Goal: Information Seeking & Learning: Learn about a topic

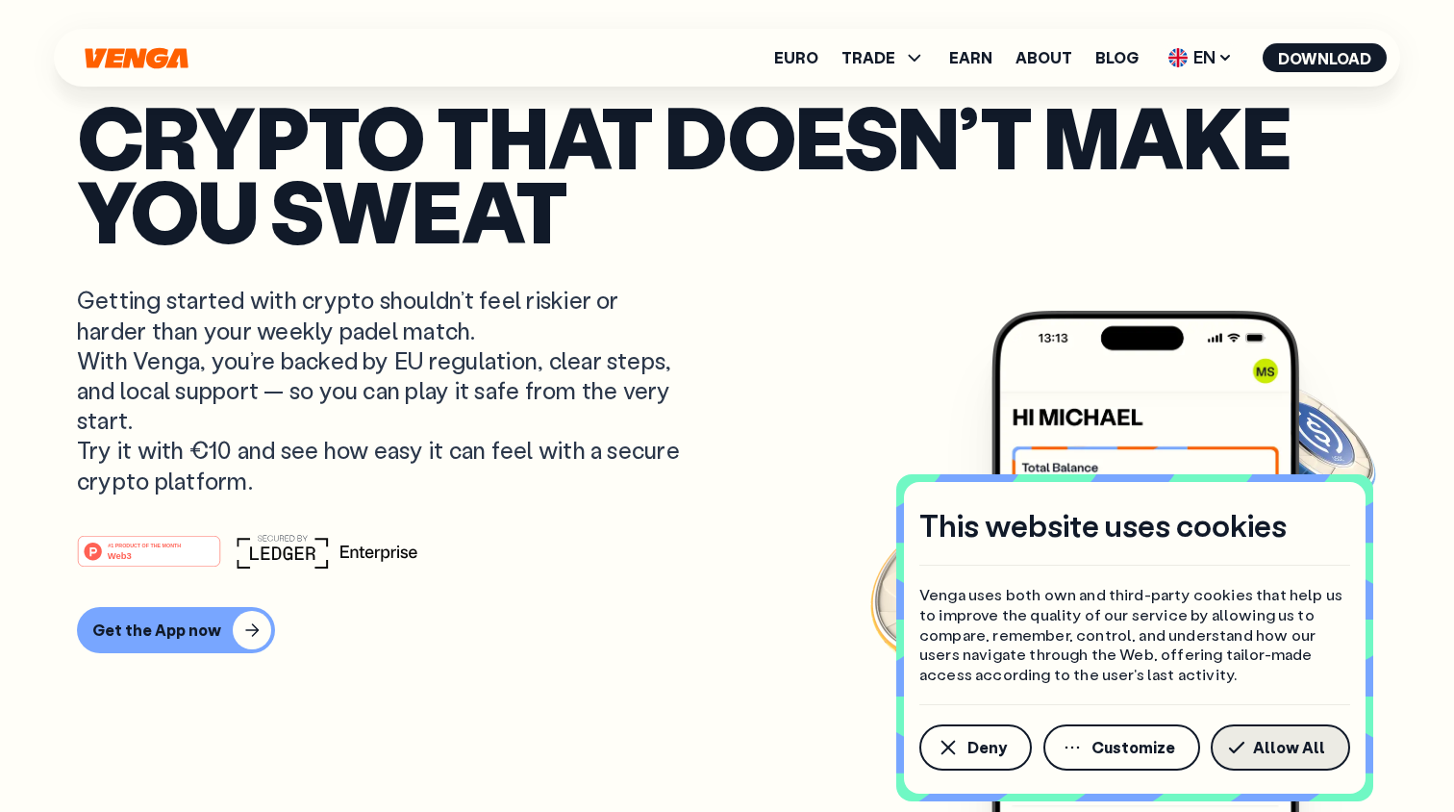
click at [1269, 745] on span "Allow All" at bounding box center [1289, 747] width 72 height 15
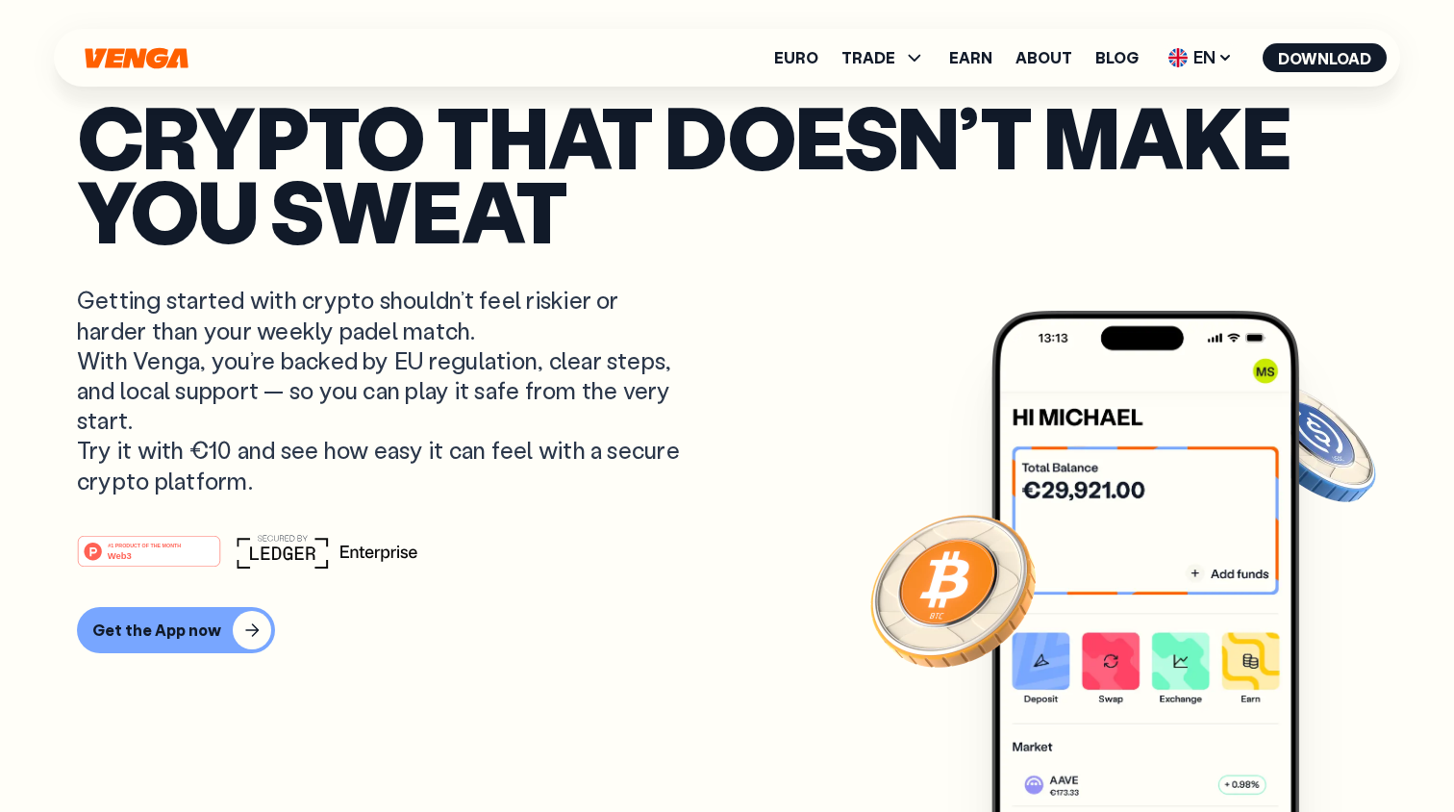
scroll to position [110, 0]
click at [1224, 62] on icon at bounding box center [1225, 57] width 15 height 15
click at [863, 318] on article "Crypto that doesn’t make you sweat Getting started with crypto shouldn’t feel r…" at bounding box center [727, 444] width 1300 height 690
click at [233, 629] on div "button" at bounding box center [252, 630] width 38 height 38
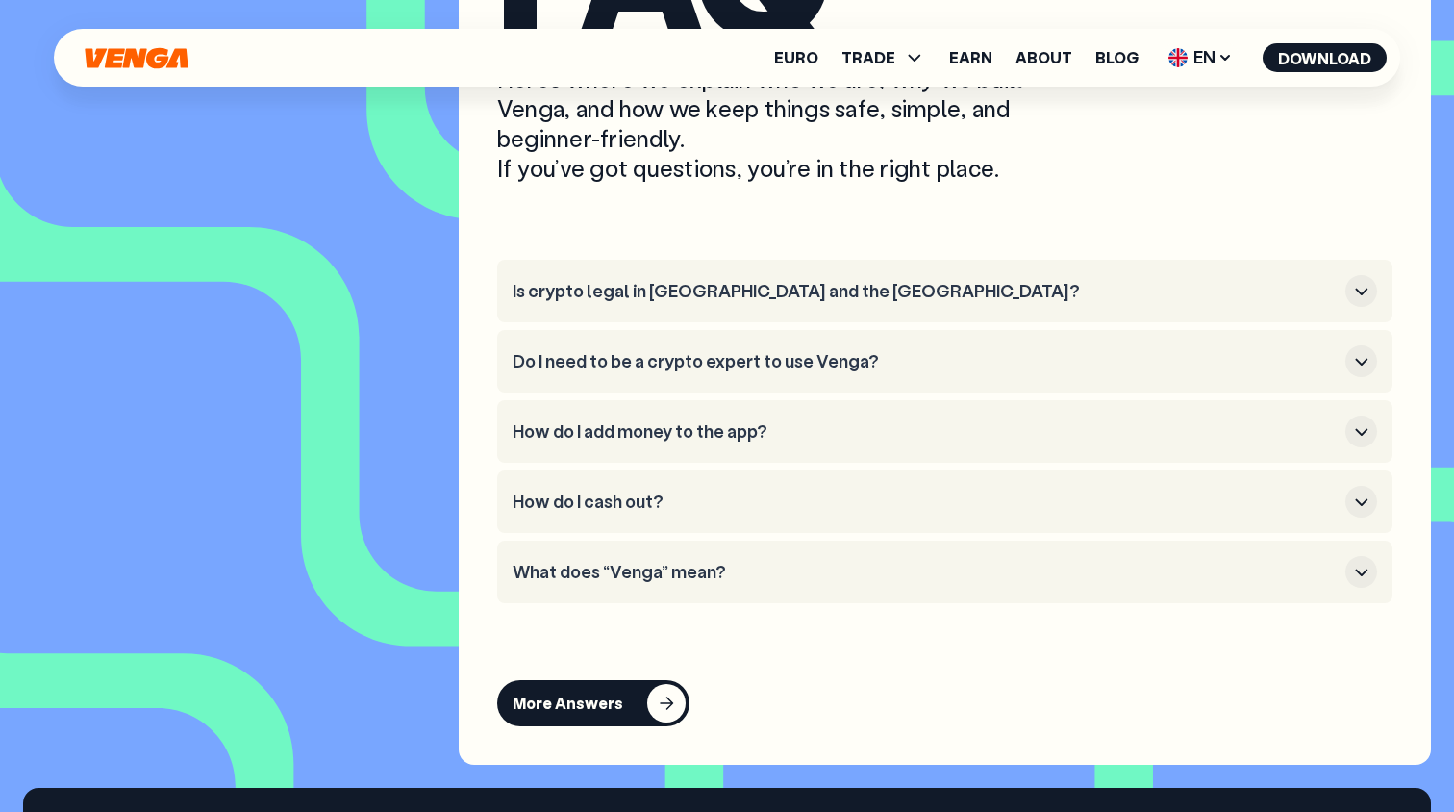
scroll to position [7872, 0]
click at [821, 307] on button "Is crypto legal in Spain and the EU?" at bounding box center [945, 291] width 865 height 32
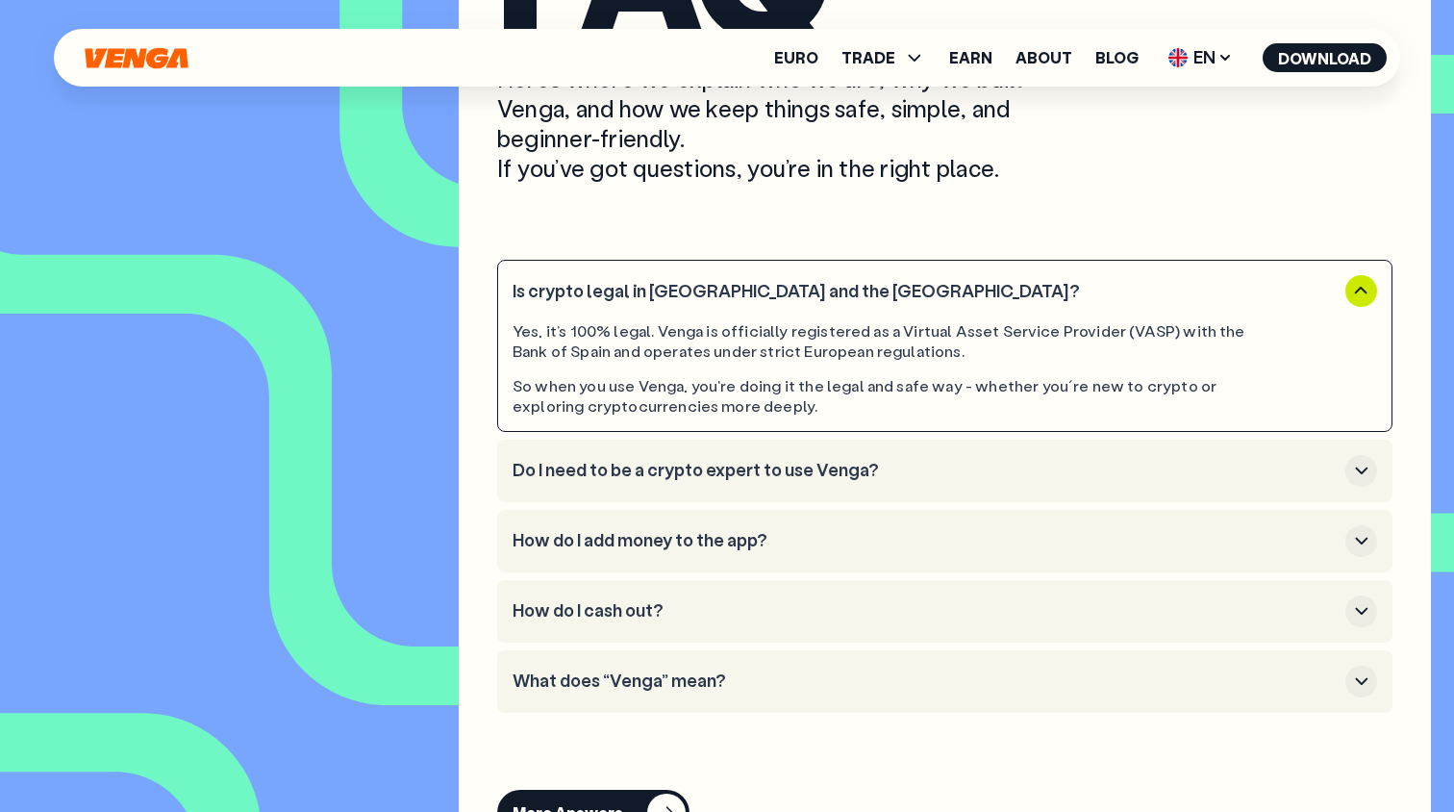
click at [912, 481] on h3 "Do I need to be a crypto expert to use Venga?" at bounding box center [925, 470] width 825 height 21
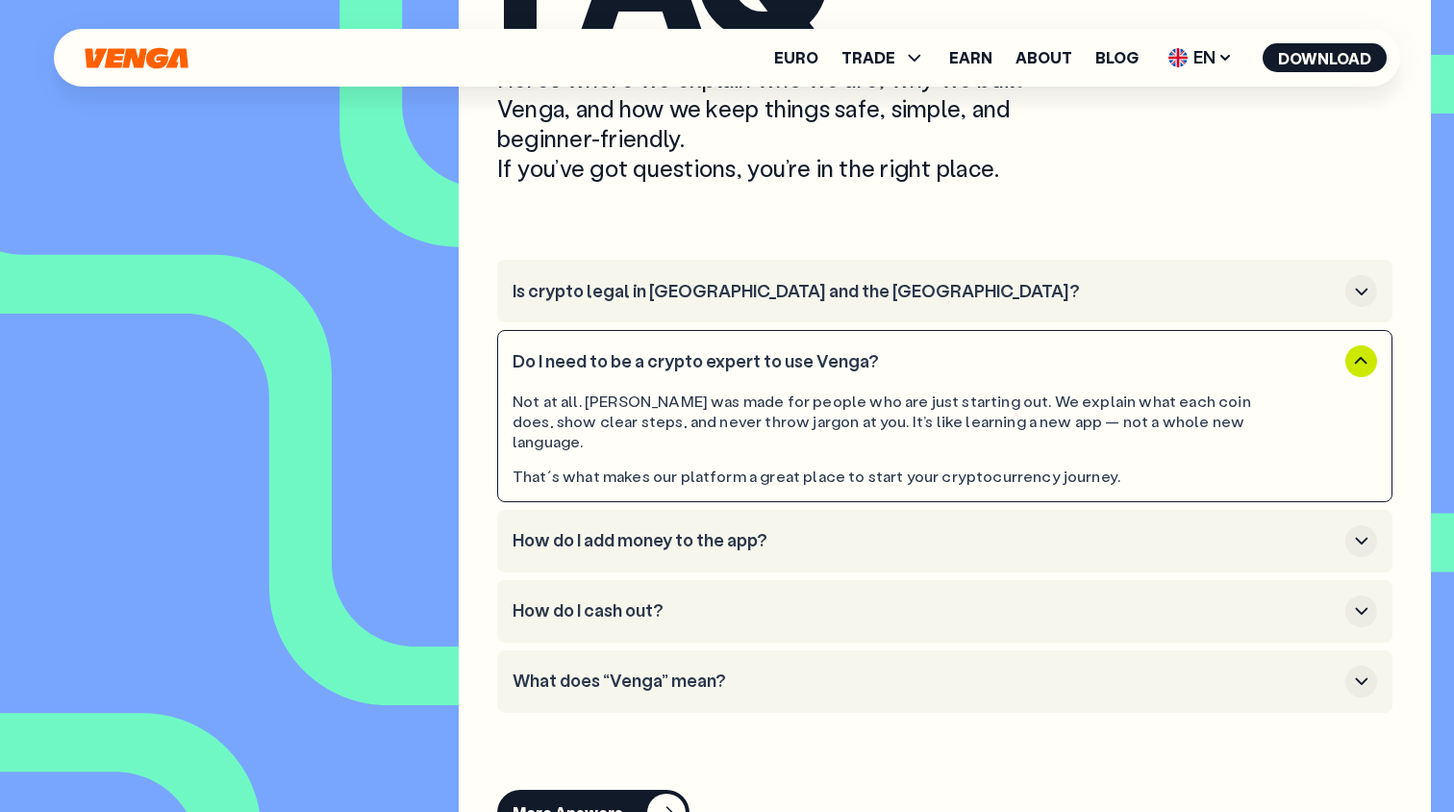
click at [810, 540] on h3 "How do I add money to the app?" at bounding box center [925, 540] width 825 height 21
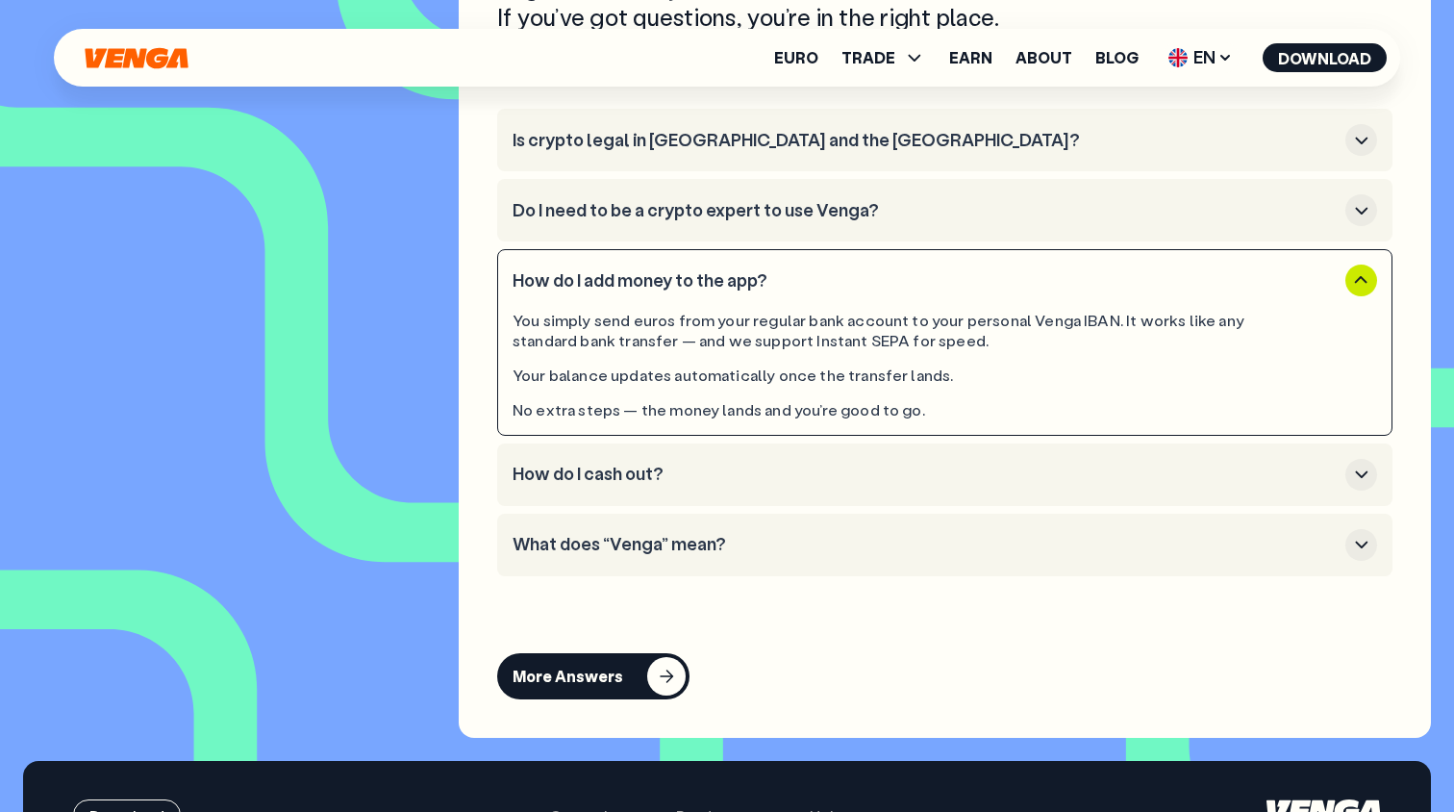
scroll to position [8024, 0]
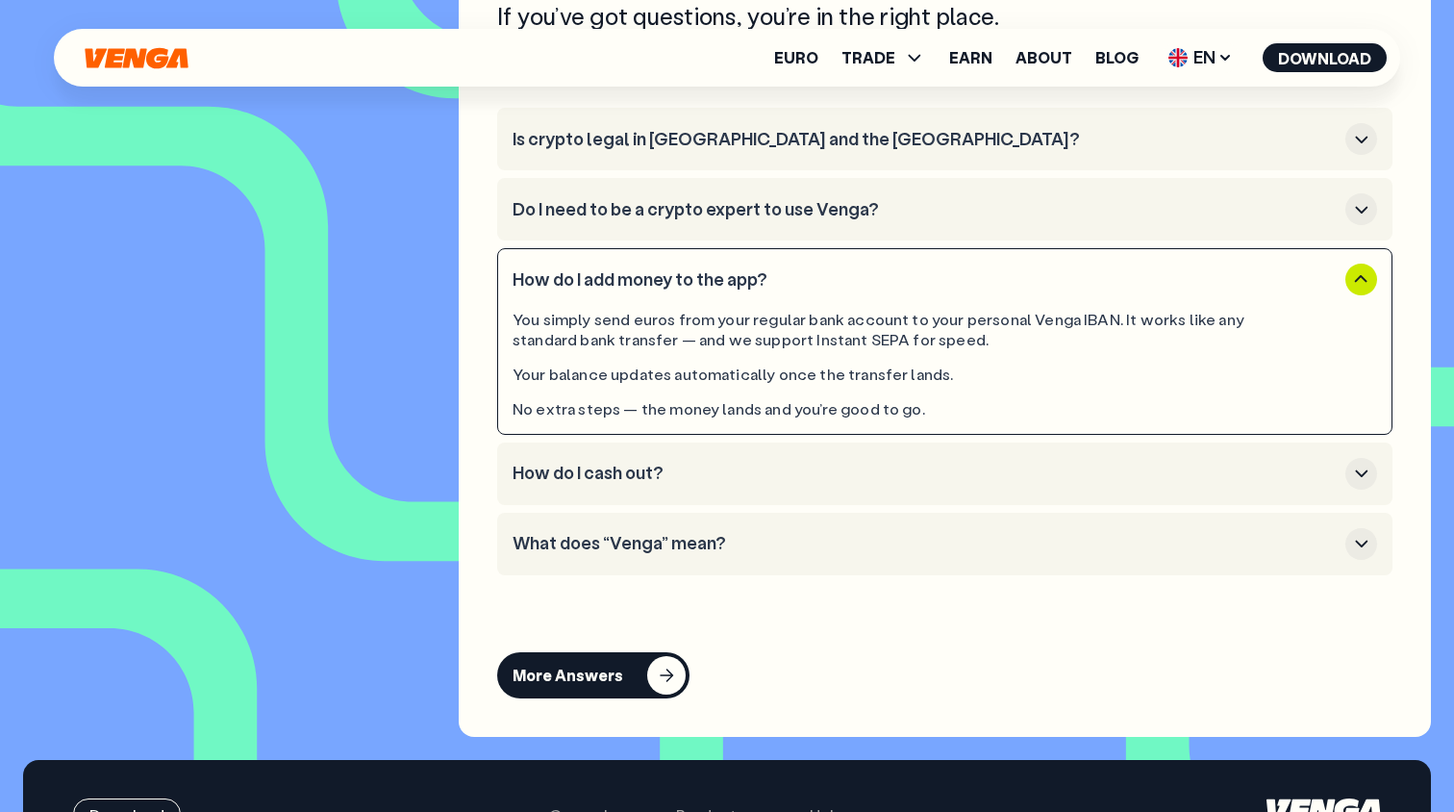
click at [744, 484] on h3 "How do I cash out?" at bounding box center [925, 473] width 825 height 21
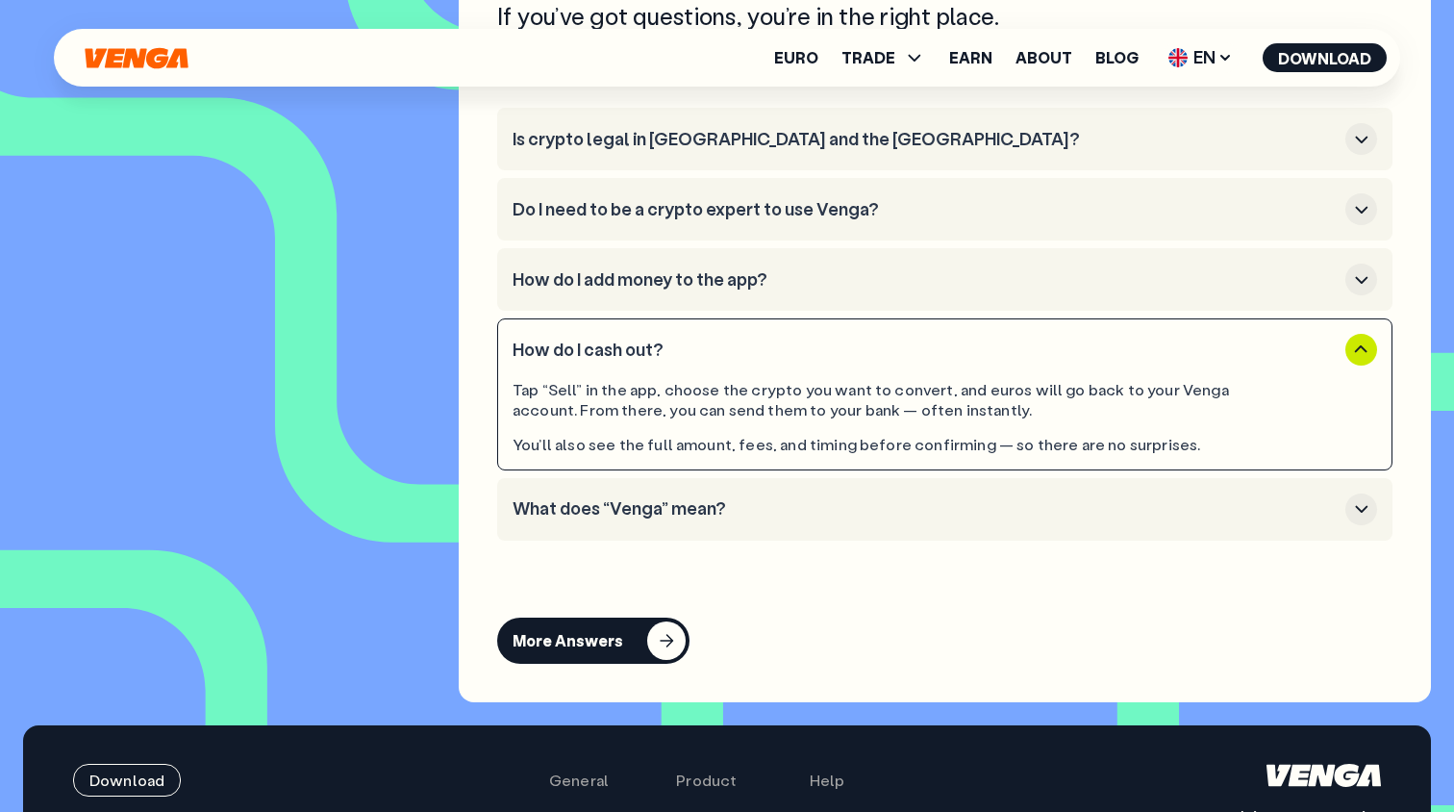
click at [755, 519] on h3 "What does “Venga” mean?" at bounding box center [925, 508] width 825 height 21
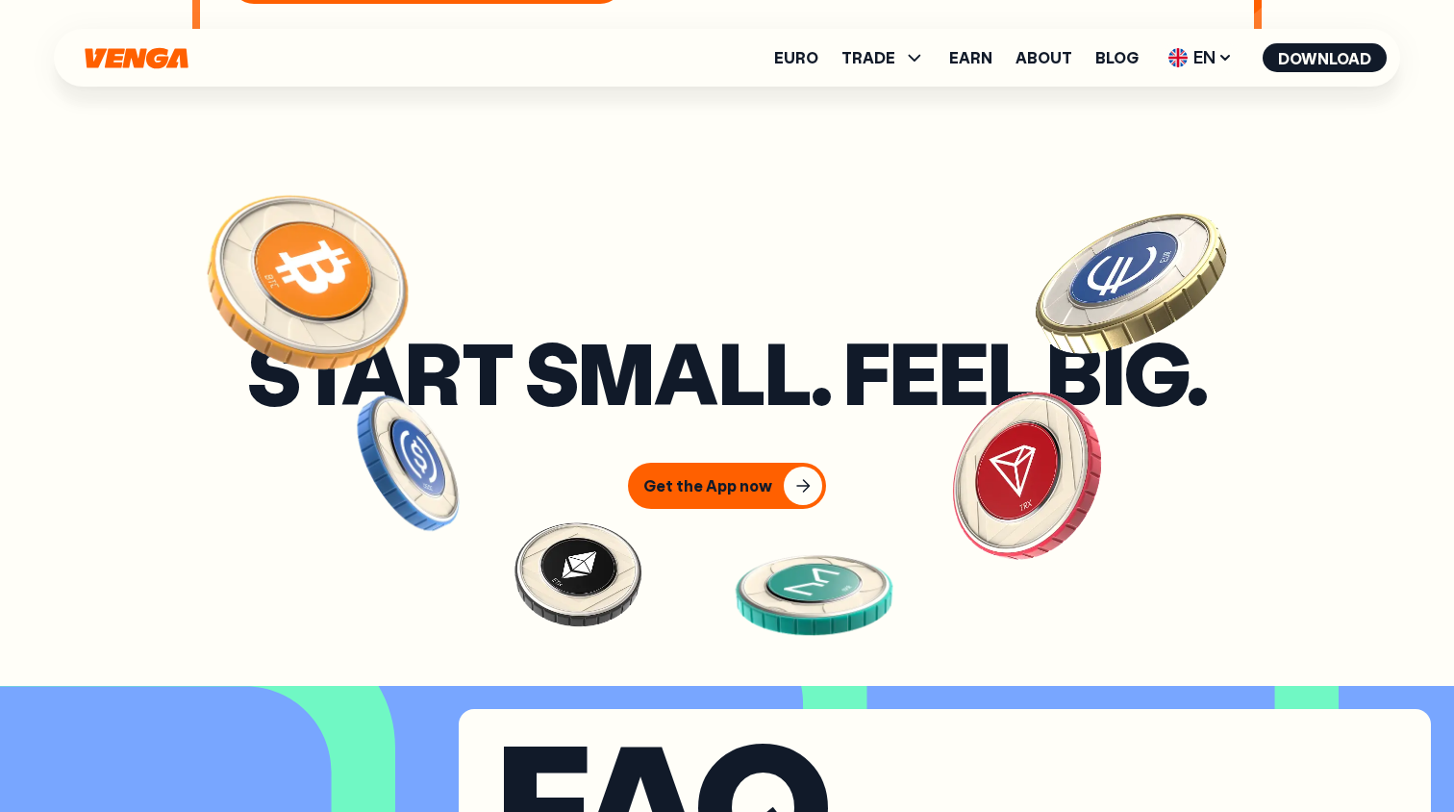
scroll to position [7039, 0]
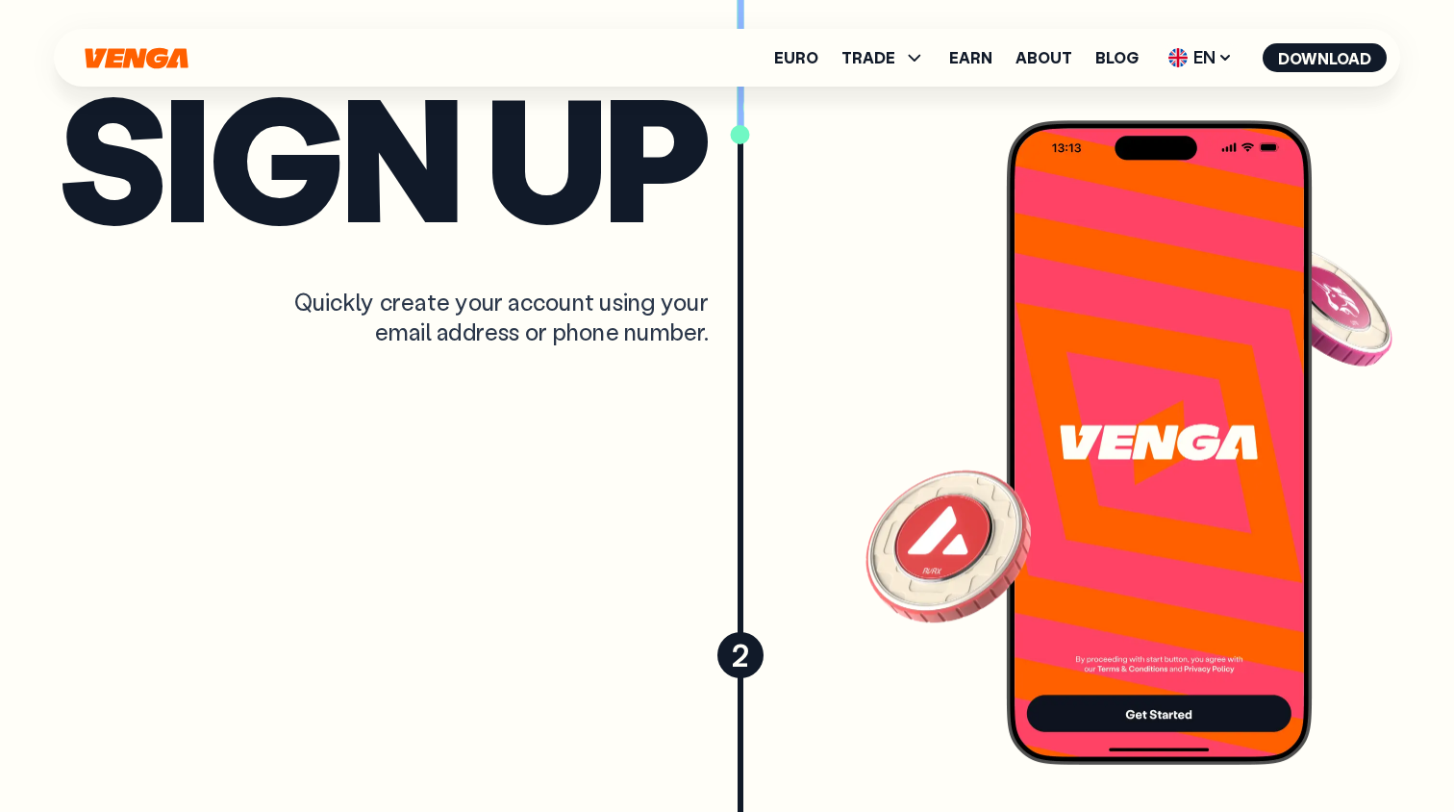
scroll to position [4012, 0]
